Goal: Task Accomplishment & Management: Manage account settings

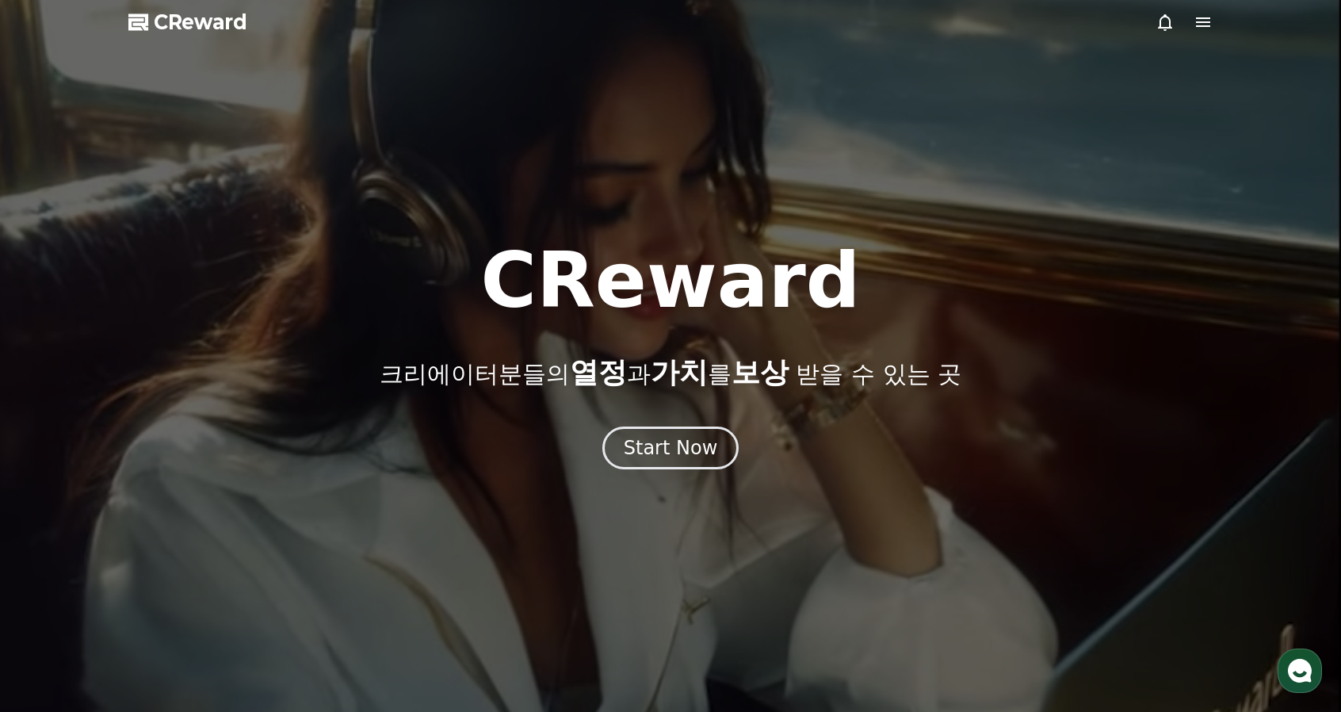
click at [1193, 14] on div at bounding box center [1183, 22] width 57 height 19
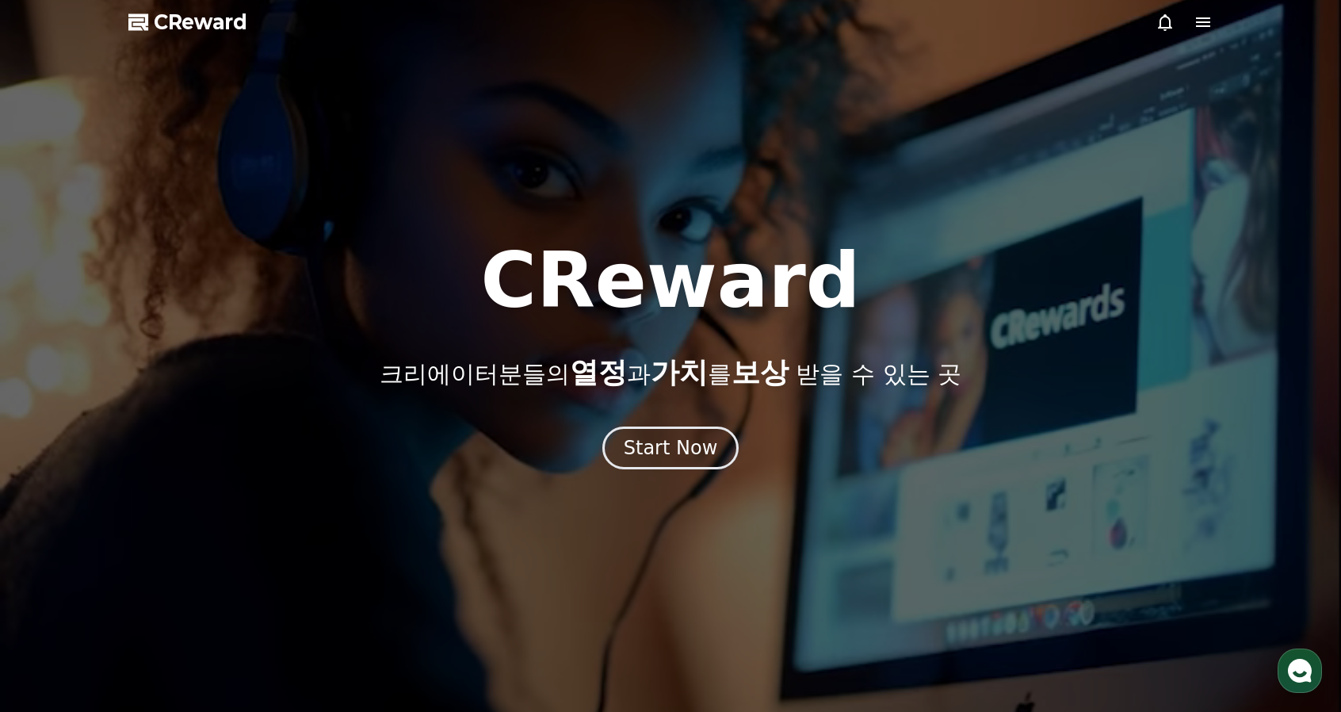
click at [1210, 26] on icon at bounding box center [1202, 22] width 19 height 19
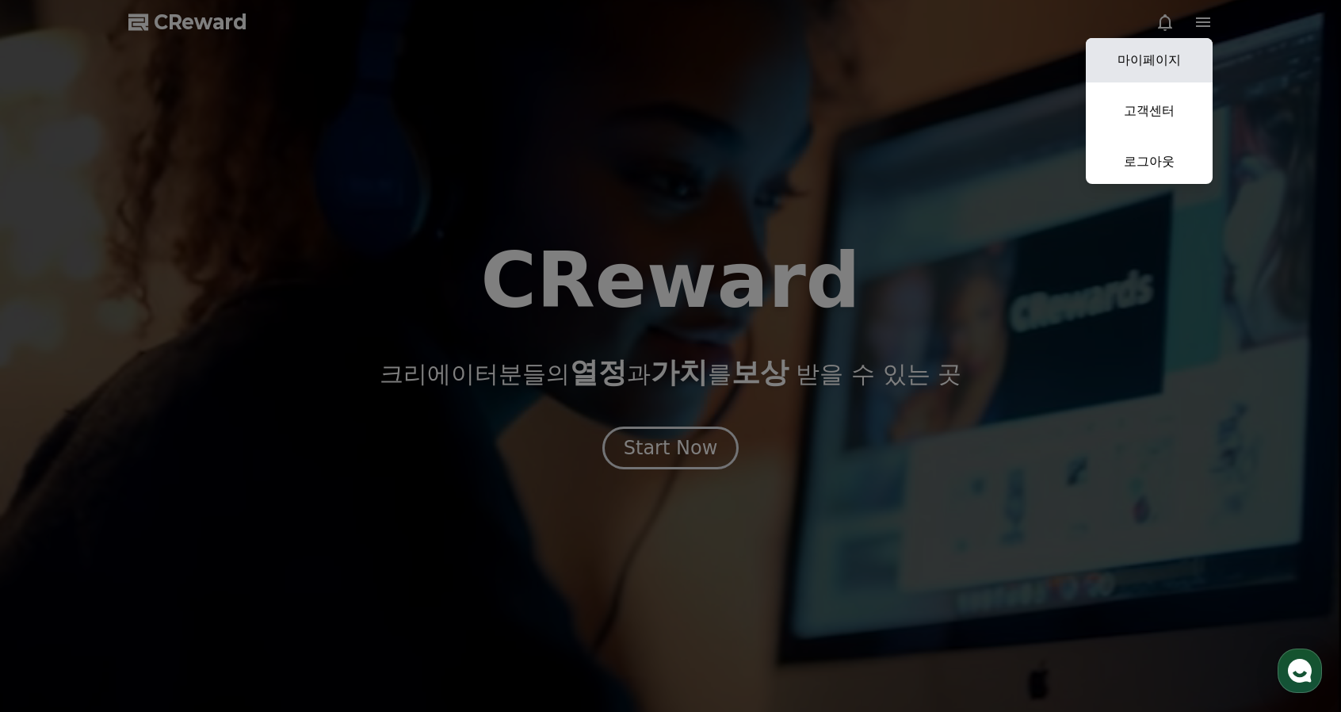
click at [1181, 71] on link "마이페이지" at bounding box center [1149, 60] width 127 height 44
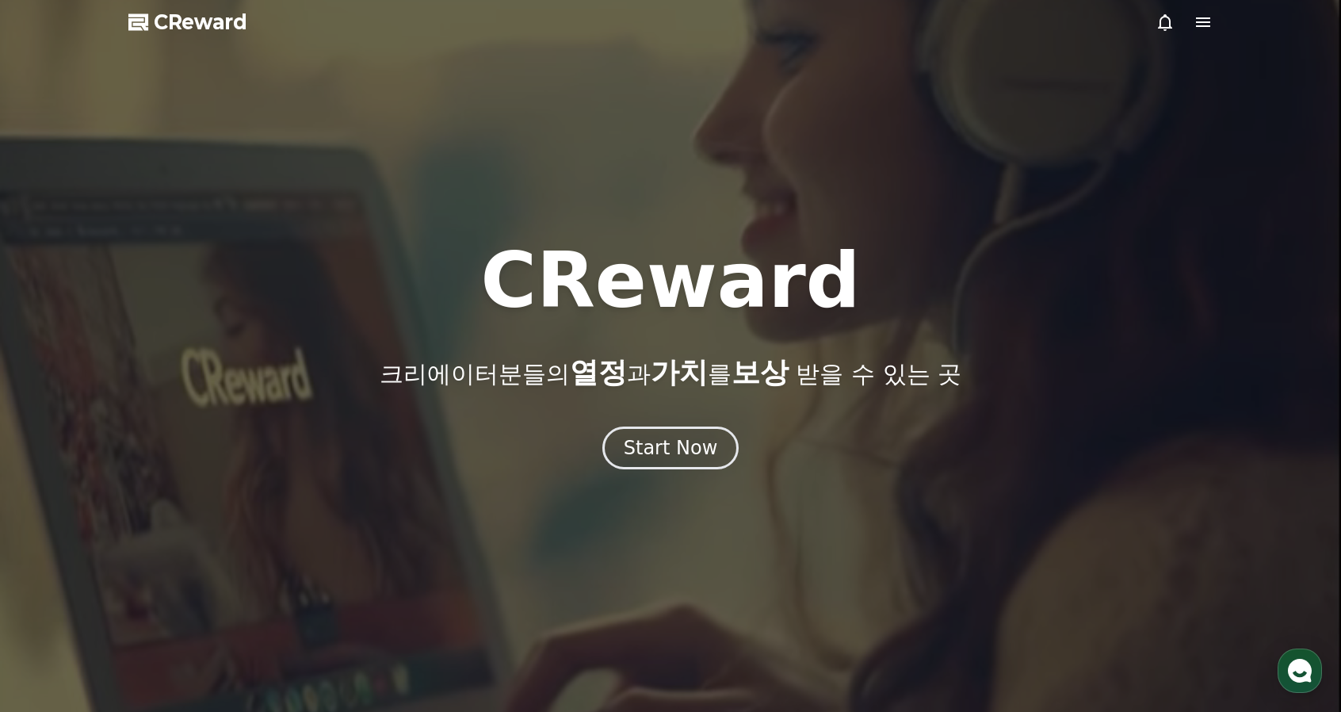
select select "**********"
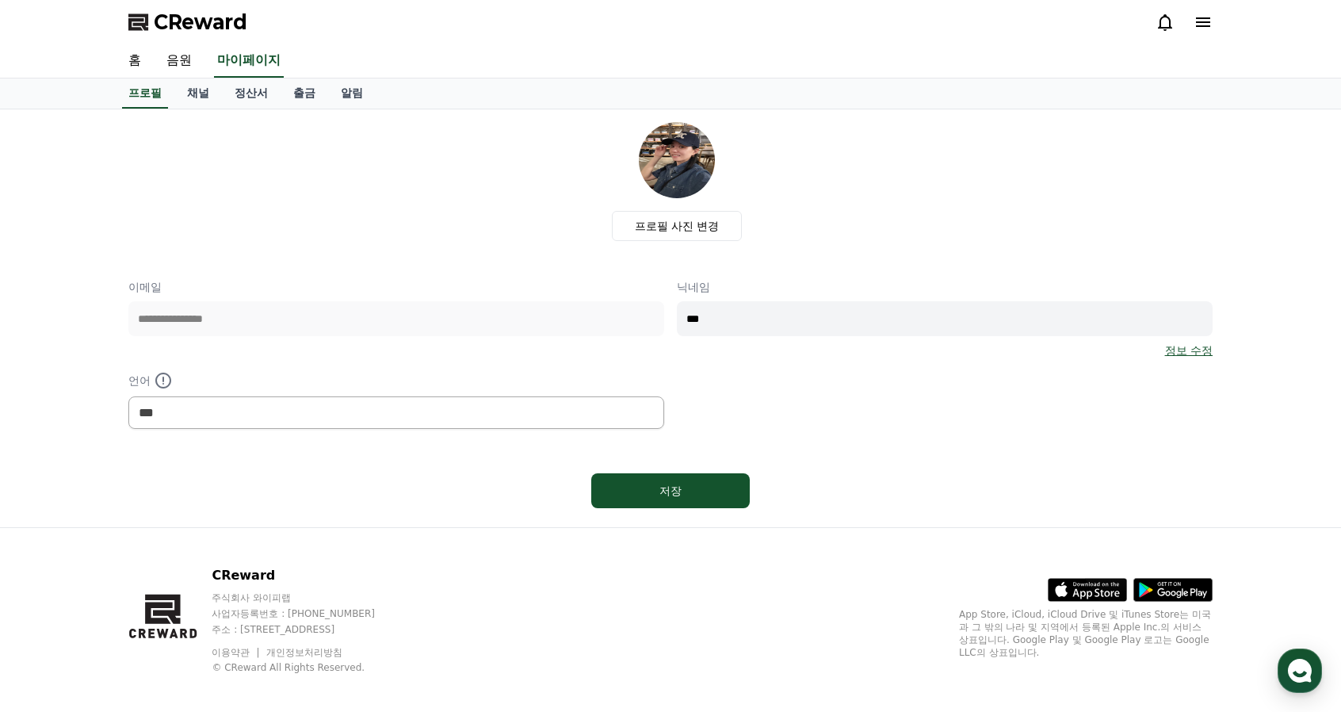
click at [174, 89] on div "프로필 채널 정산서 출금 알림" at bounding box center [670, 93] width 1109 height 30
click at [182, 91] on link "채널" at bounding box center [198, 93] width 48 height 30
